Goal: Task Accomplishment & Management: Manage account settings

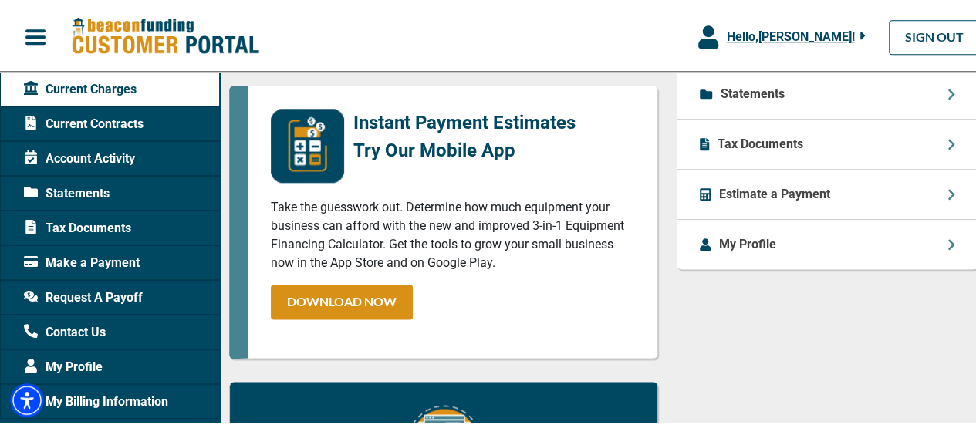
scroll to position [812, 0]
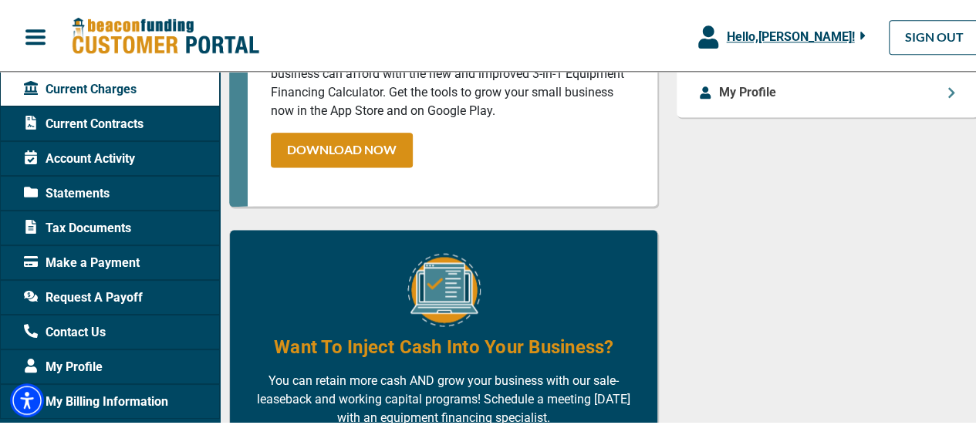
click at [75, 400] on span "My Billing Information" at bounding box center [96, 399] width 144 height 19
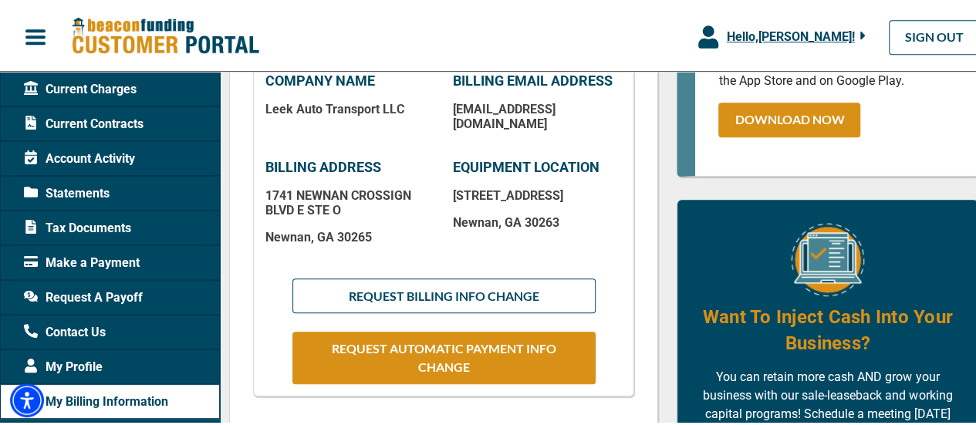
scroll to position [389, 0]
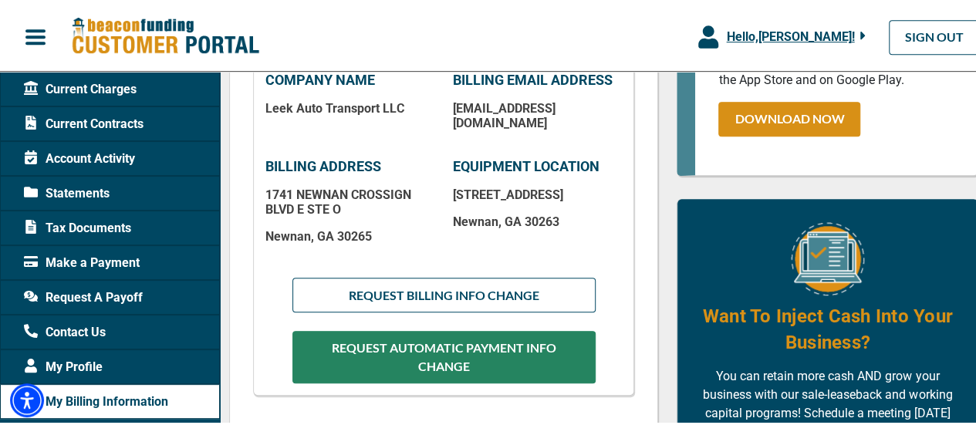
click at [494, 342] on button "REQUEST AUTOMATIC PAYMENT INFO CHANGE" at bounding box center [443, 355] width 303 height 52
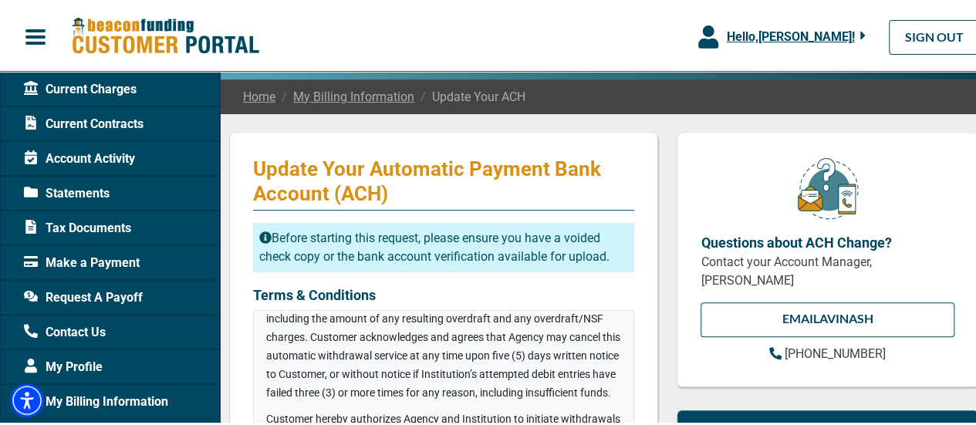
scroll to position [30, 0]
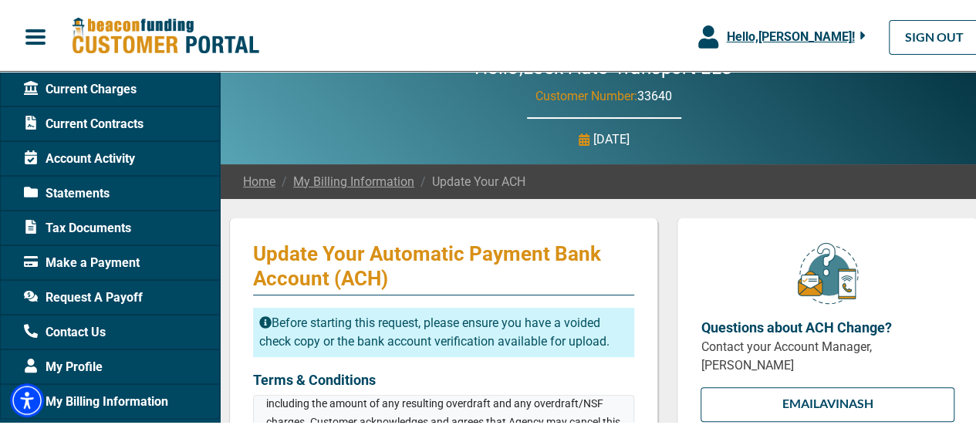
click at [343, 181] on link "My Billing Information" at bounding box center [344, 179] width 139 height 19
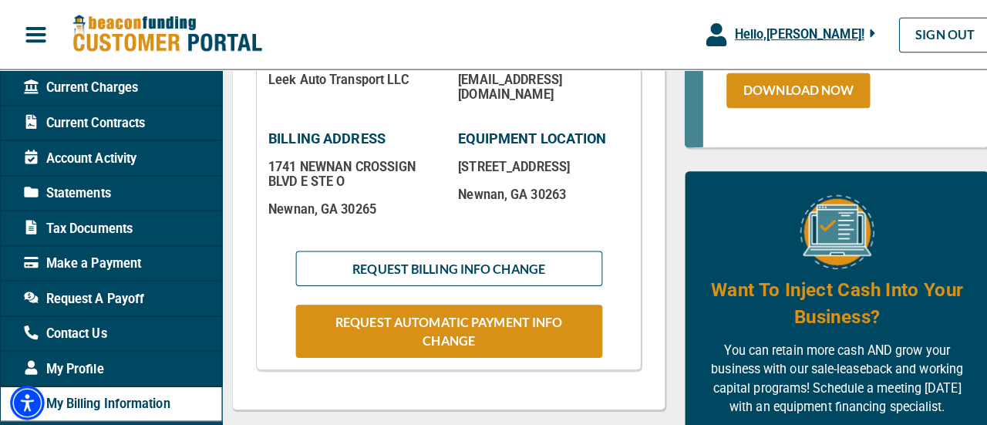
scroll to position [417, 0]
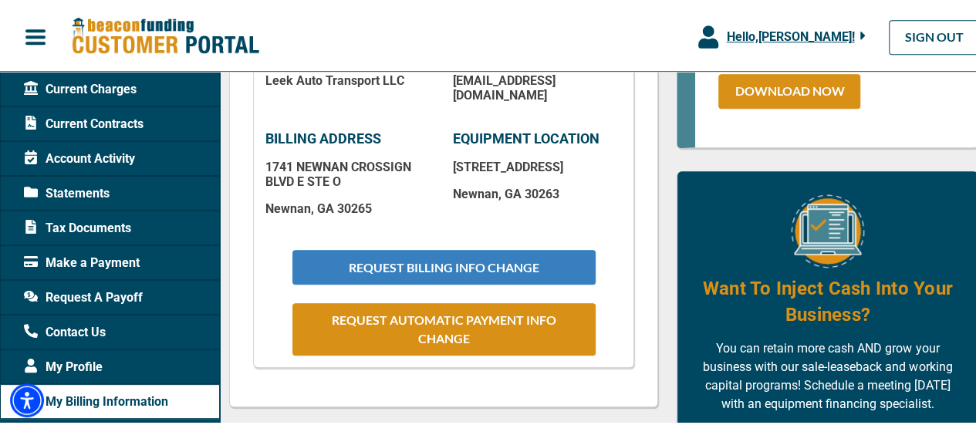
click at [460, 257] on button "REQUEST BILLING INFO CHANGE" at bounding box center [443, 265] width 303 height 35
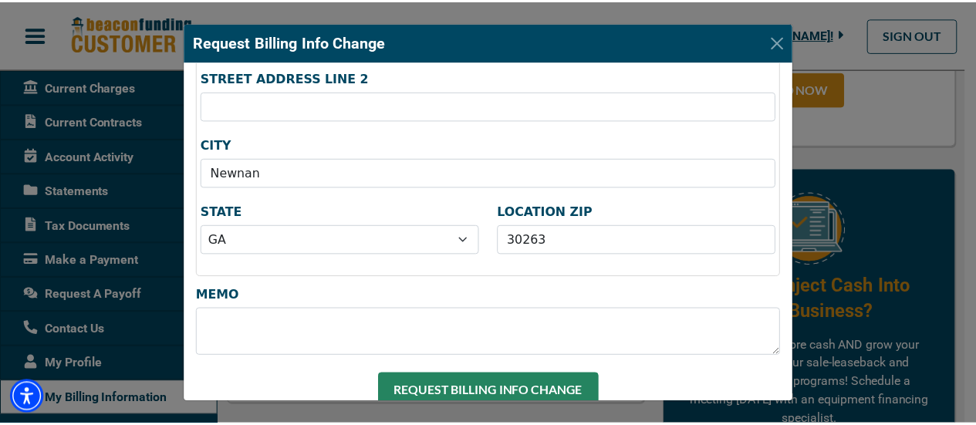
scroll to position [580, 0]
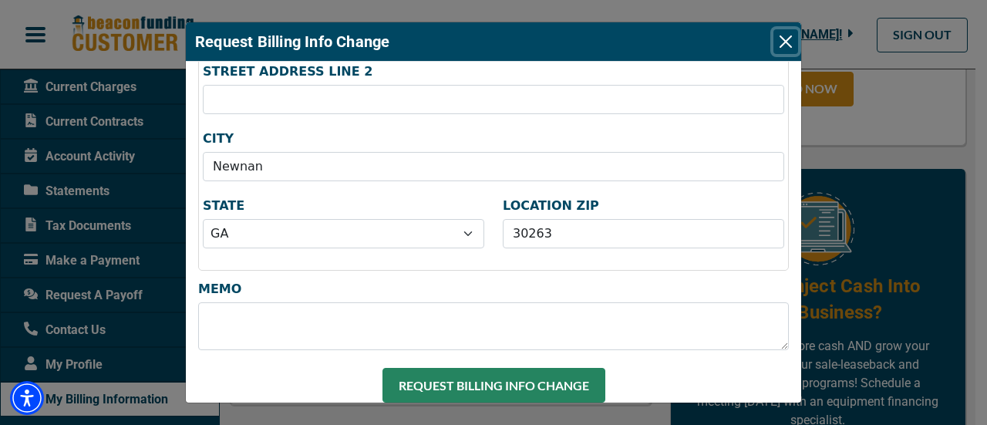
click at [785, 42] on button "Close" at bounding box center [786, 41] width 25 height 25
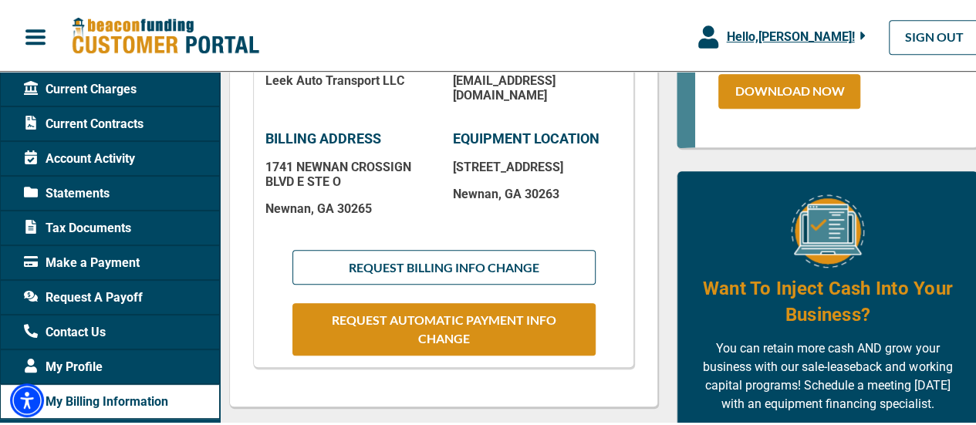
click at [76, 334] on span "Contact Us" at bounding box center [65, 330] width 82 height 19
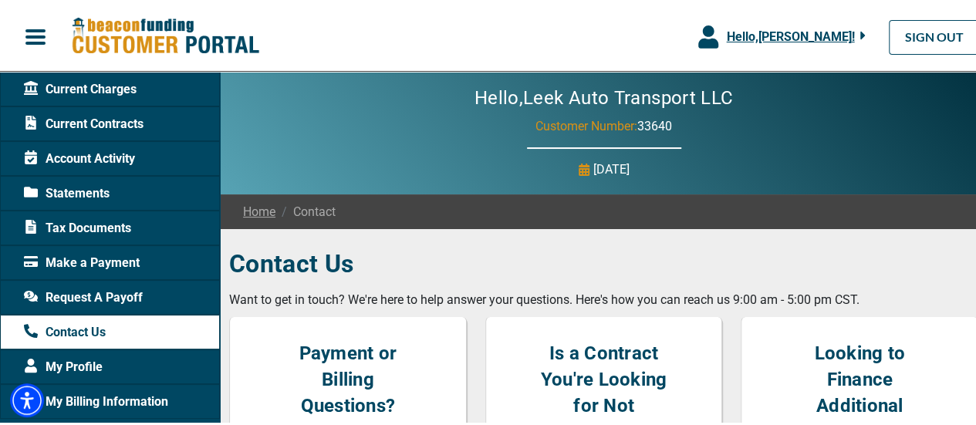
click at [82, 155] on span "Account Activity" at bounding box center [79, 156] width 111 height 19
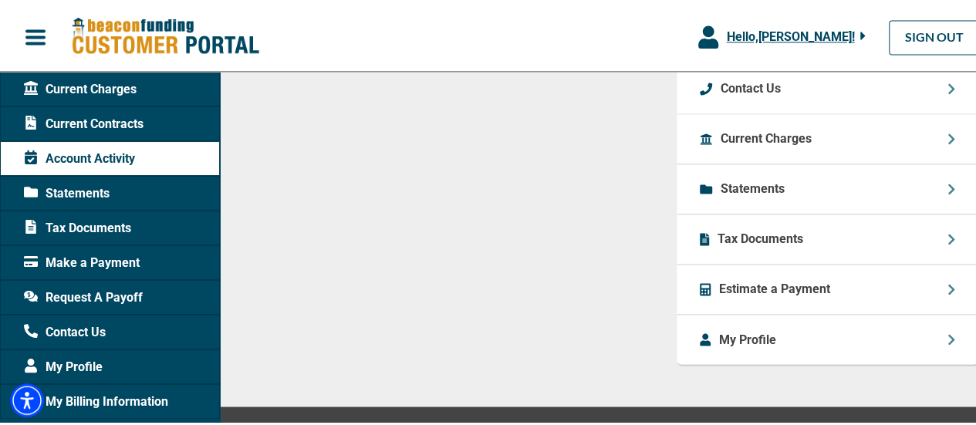
scroll to position [1230, 0]
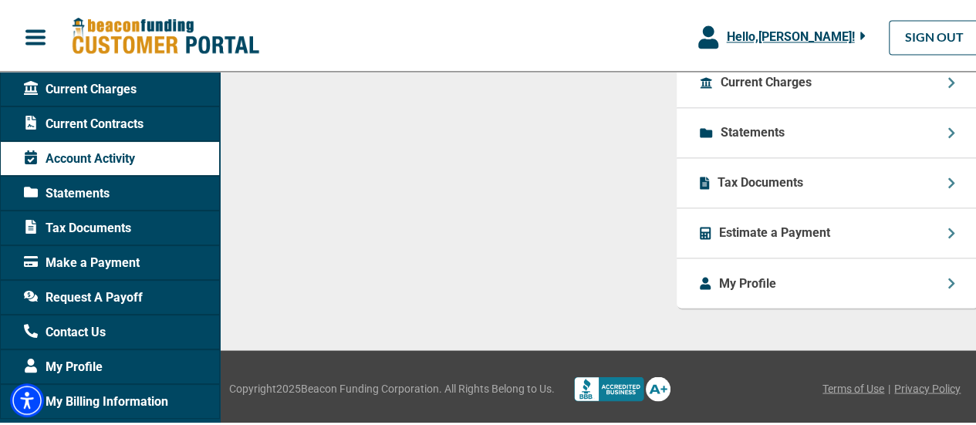
click at [80, 387] on div "My Billing Information" at bounding box center [110, 399] width 220 height 35
